Goal: Information Seeking & Learning: Understand process/instructions

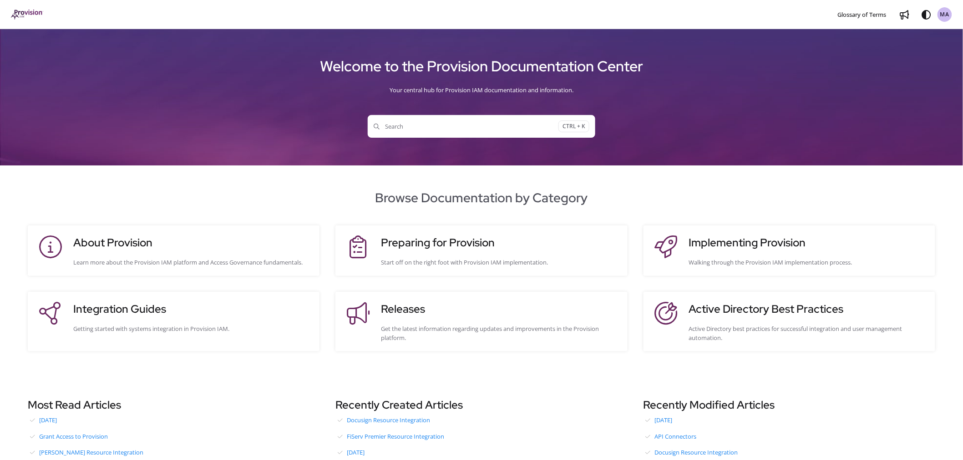
click at [414, 126] on span "Search" at bounding box center [465, 126] width 185 height 9
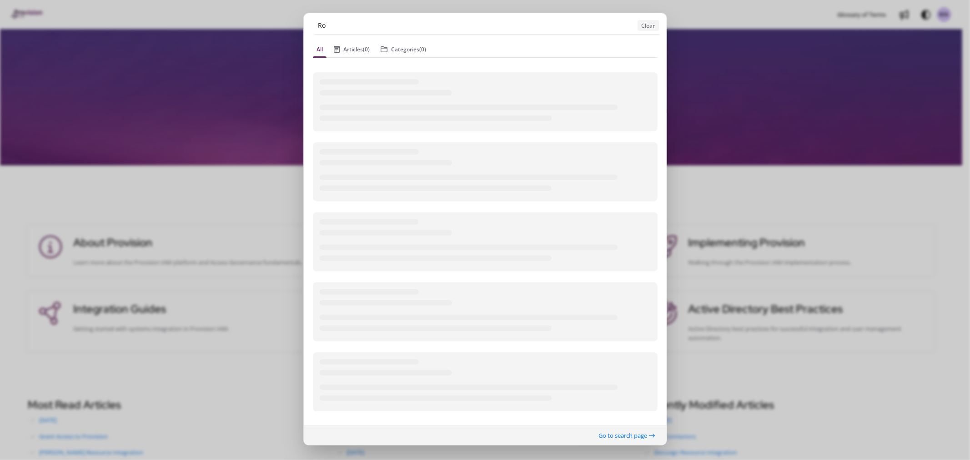
type input "R"
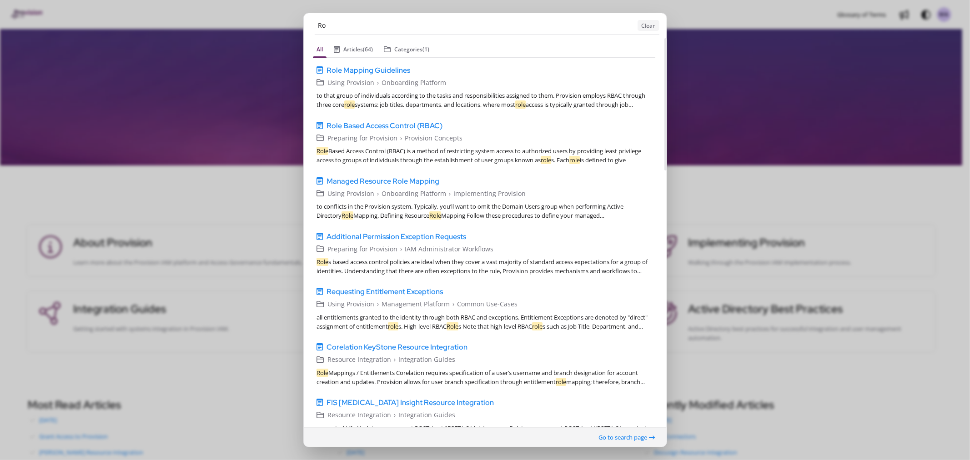
type input "R"
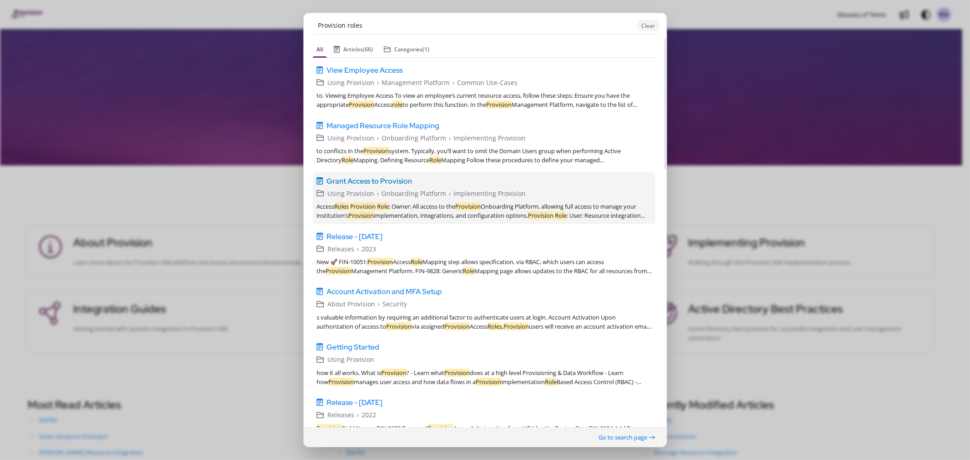
type input "Provision roles"
click at [389, 178] on span "Grant Access to Provision" at bounding box center [370, 181] width 86 height 11
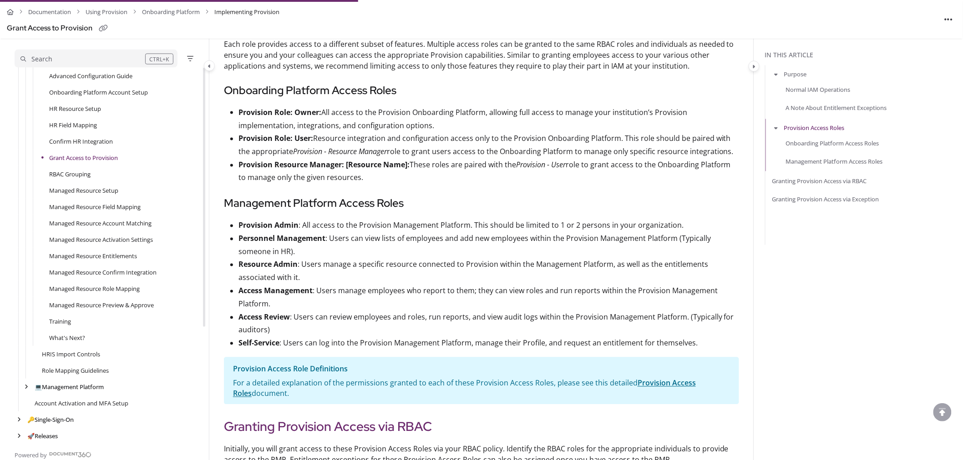
scroll to position [657, 0]
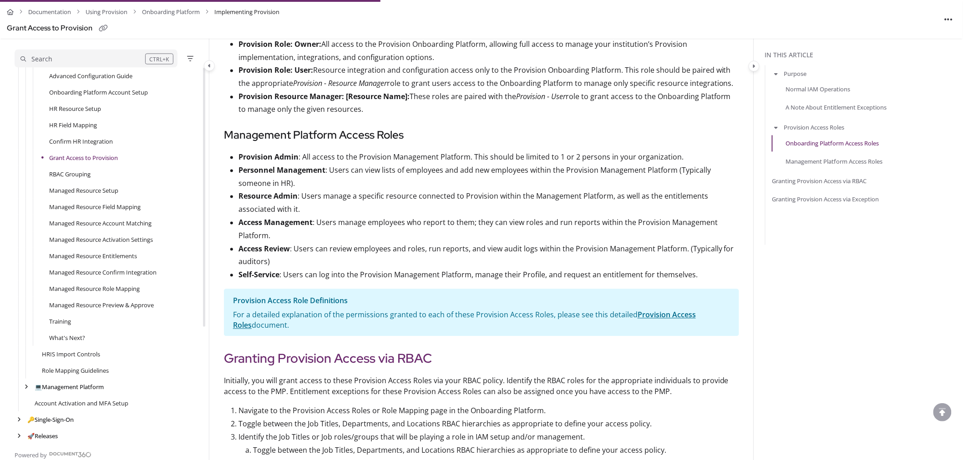
click at [411, 208] on p "Resource Admin : Users manage a specific resource connected to Provision within…" at bounding box center [488, 203] width 500 height 26
click at [683, 318] on link "Provision Access Roles" at bounding box center [464, 320] width 463 height 20
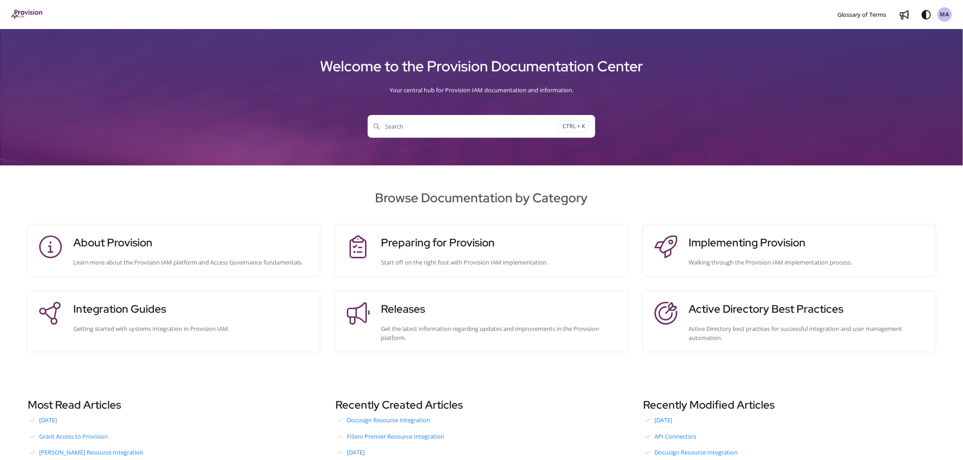
click at [413, 122] on span "Search" at bounding box center [465, 126] width 185 height 9
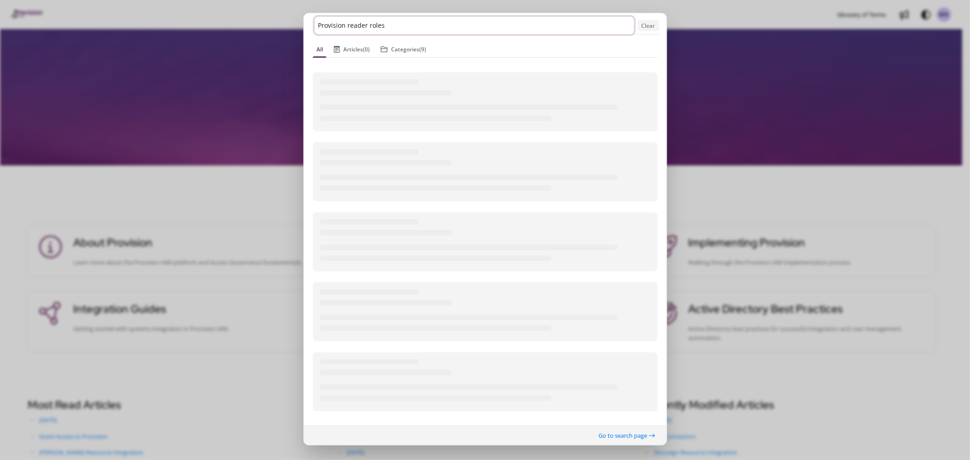
click at [398, 27] on input "Provision reader roles" at bounding box center [474, 25] width 319 height 17
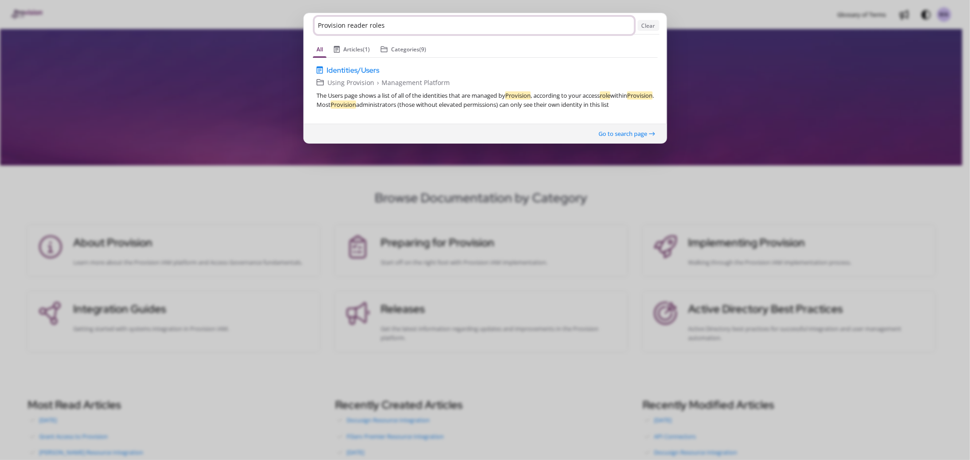
drag, startPoint x: 396, startPoint y: 26, endPoint x: 245, endPoint y: 26, distance: 151.0
click at [245, 26] on ngb-modal-window "Provision reader roles Clear All Articles (1) Categories (9) Identities/Users v…" at bounding box center [485, 230] width 970 height 460
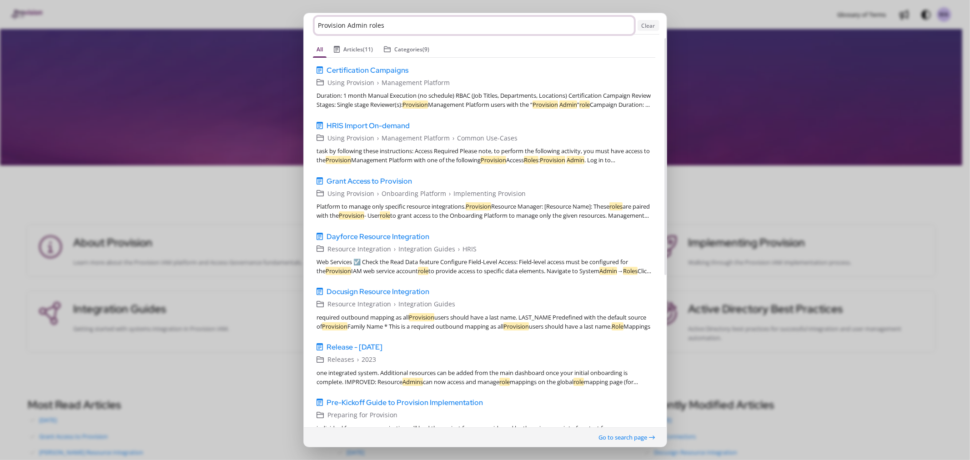
click at [348, 23] on input "Provision Admin roles" at bounding box center [474, 25] width 319 height 17
drag, startPoint x: 444, startPoint y: 23, endPoint x: 346, endPoint y: 21, distance: 98.7
click at [346, 21] on input "Provision Admin roles" at bounding box center [474, 25] width 319 height 17
type input "P"
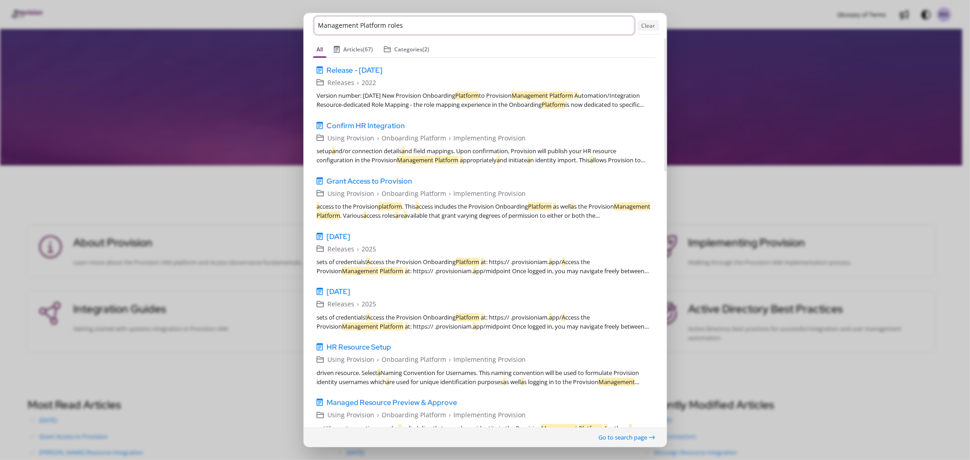
type input "Management Platform roles"
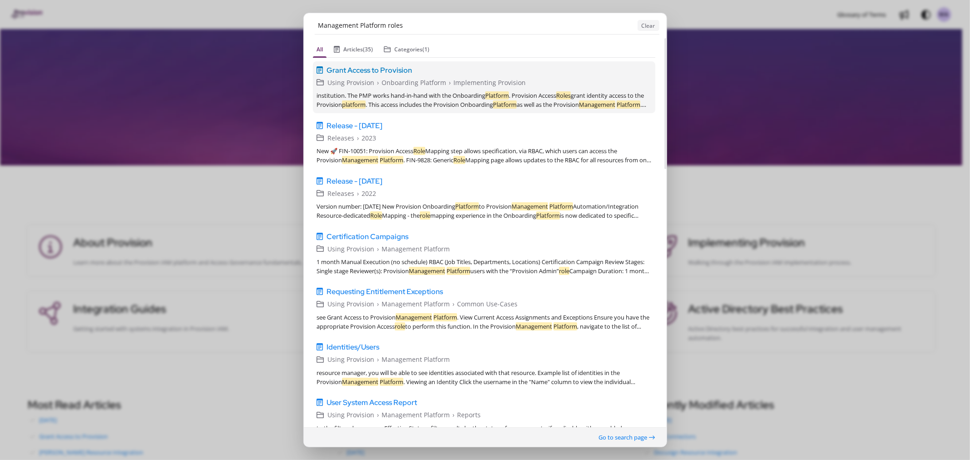
click at [375, 69] on span "Grant Access to Provision" at bounding box center [370, 70] width 86 height 11
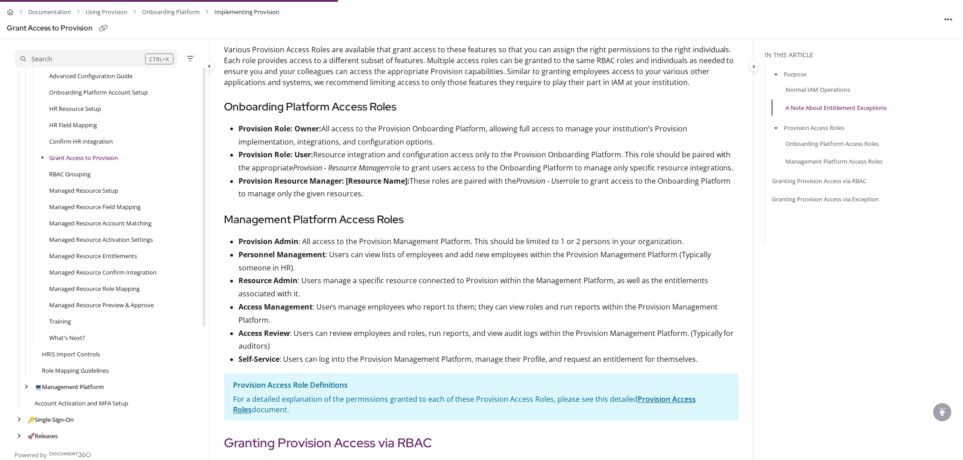
scroll to position [602, 0]
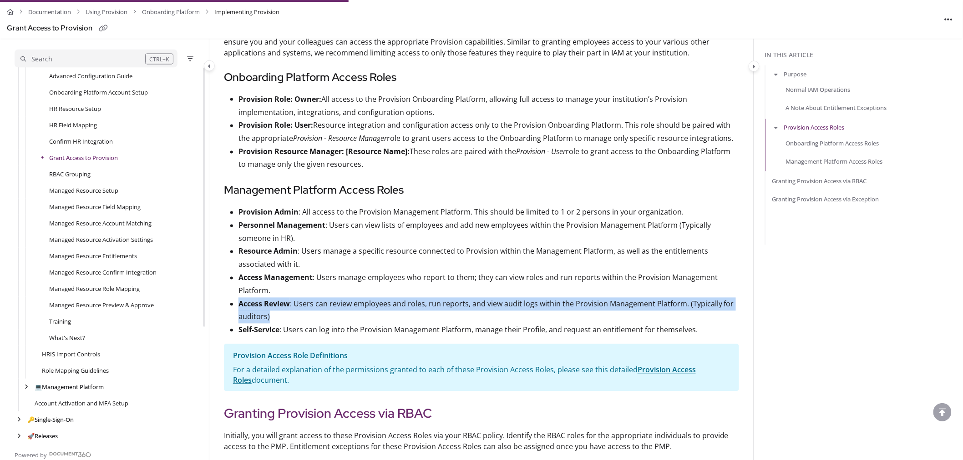
drag, startPoint x: 281, startPoint y: 319, endPoint x: 239, endPoint y: 305, distance: 43.7
click at [239, 305] on p "Access Review : Users can review employees and roles, run reports, and view aud…" at bounding box center [488, 311] width 500 height 26
copy p "Access Review : Users can review employees and roles, run reports, and view aud…"
